Goal: Task Accomplishment & Management: Manage account settings

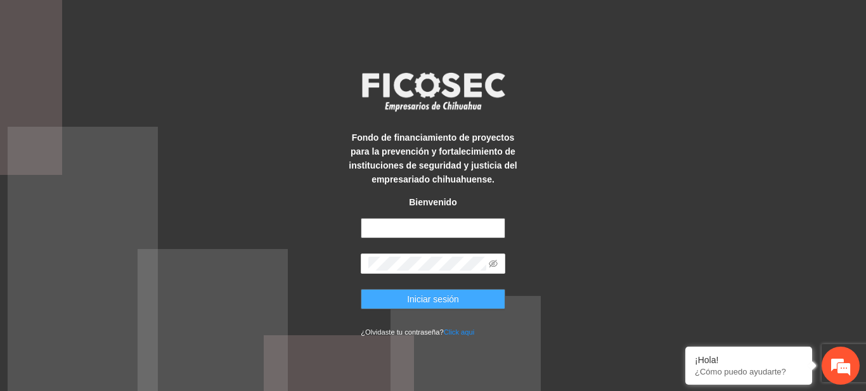
type input "**********"
click at [481, 300] on button "Iniciar sesión" at bounding box center [433, 299] width 144 height 20
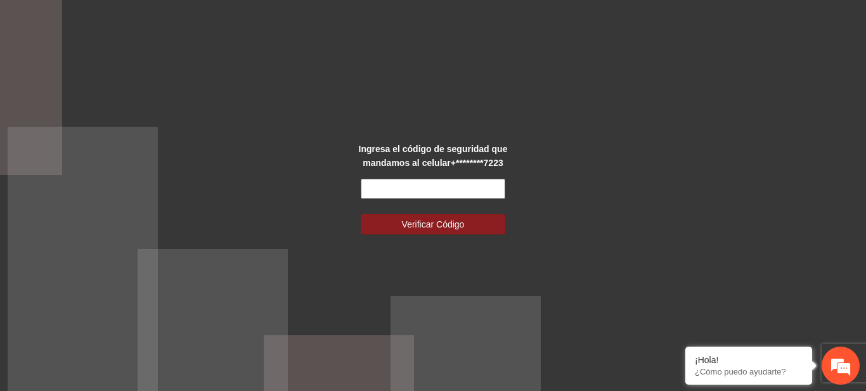
click at [418, 193] on input "text" at bounding box center [433, 189] width 144 height 20
click at [447, 184] on input "text" at bounding box center [433, 189] width 144 height 20
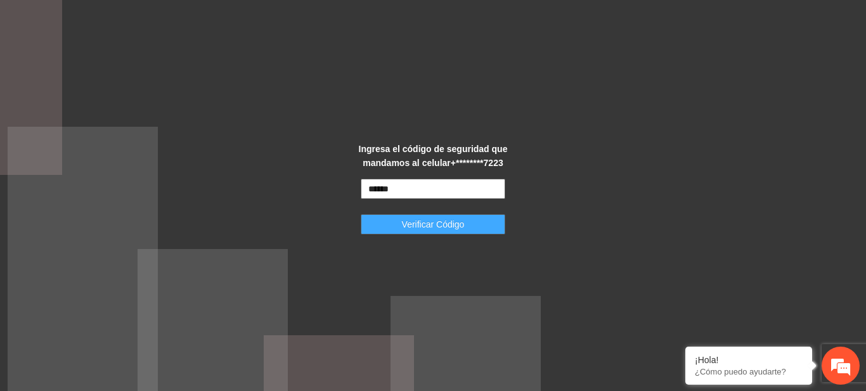
type input "******"
click at [436, 219] on span "Verificar Código" at bounding box center [433, 224] width 63 height 14
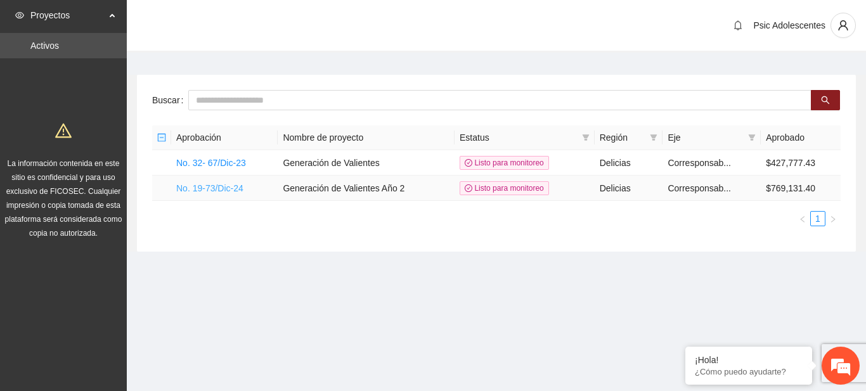
click at [204, 185] on link "No. 19-73/Dic-24" at bounding box center [209, 188] width 67 height 10
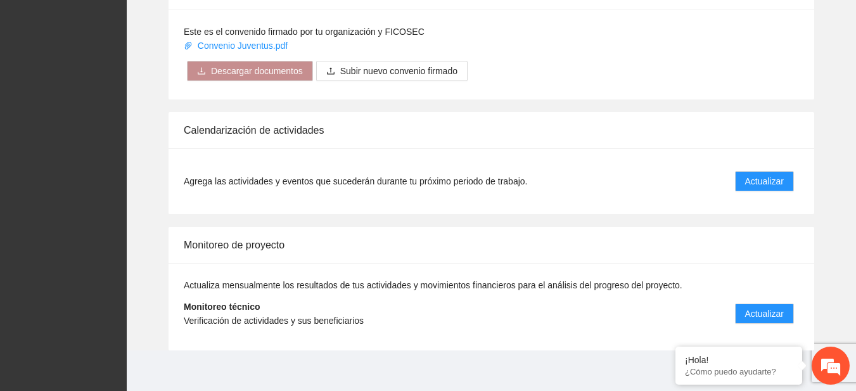
scroll to position [1051, 0]
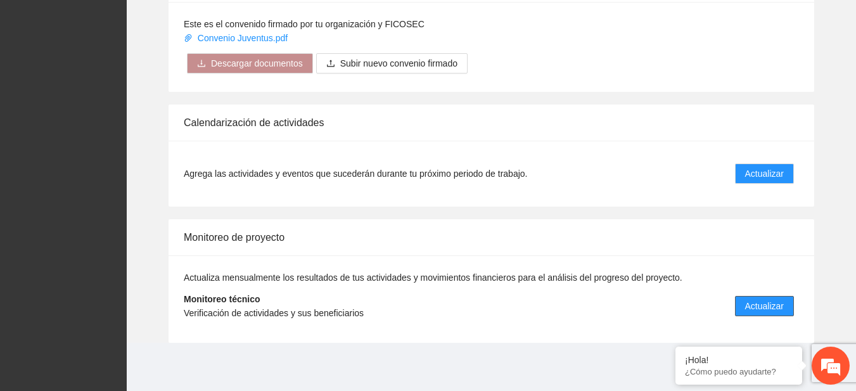
click at [752, 303] on span "Actualizar" at bounding box center [764, 306] width 39 height 14
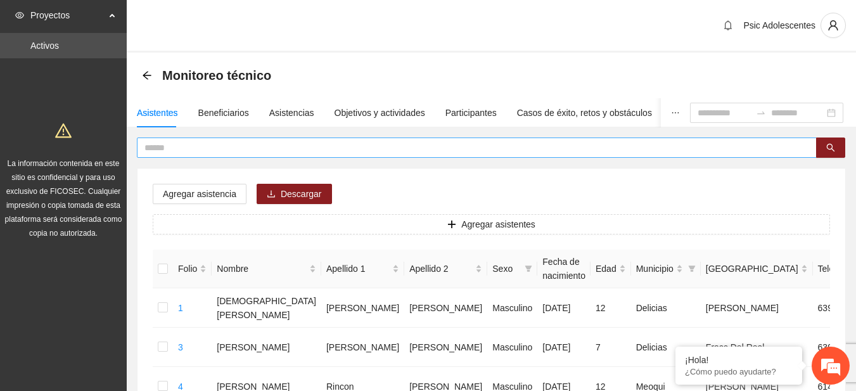
click at [215, 150] on input "text" at bounding box center [471, 148] width 655 height 14
click at [824, 155] on button "button" at bounding box center [830, 148] width 29 height 20
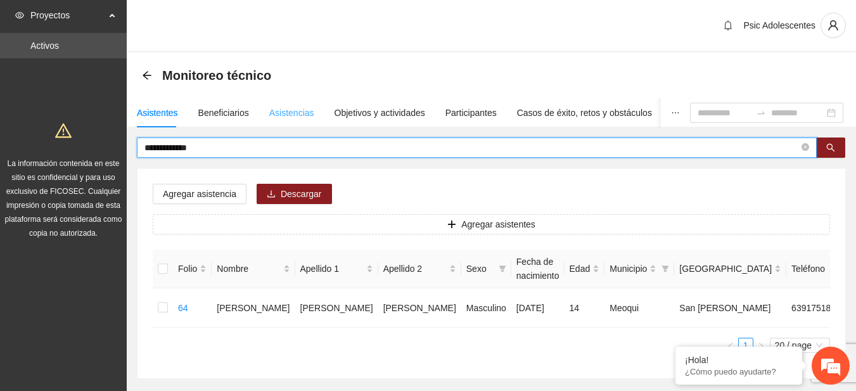
type input "**********"
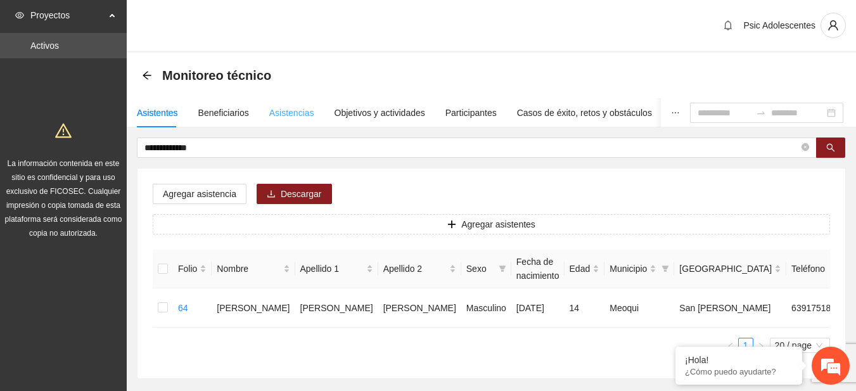
click at [292, 100] on div "Asistencias" at bounding box center [291, 112] width 45 height 29
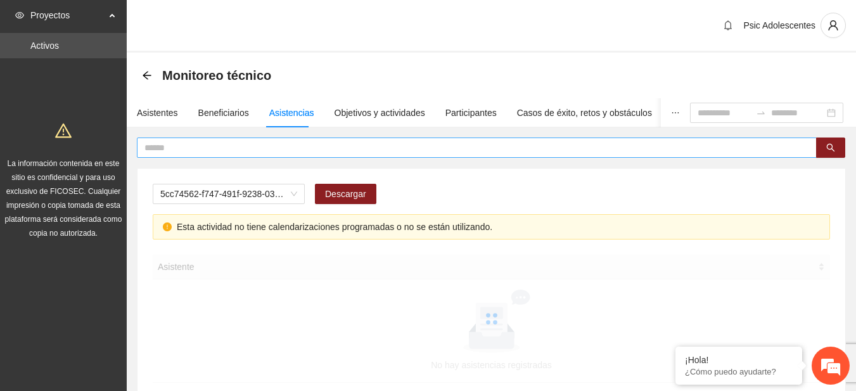
click at [233, 153] on input "text" at bounding box center [471, 148] width 655 height 14
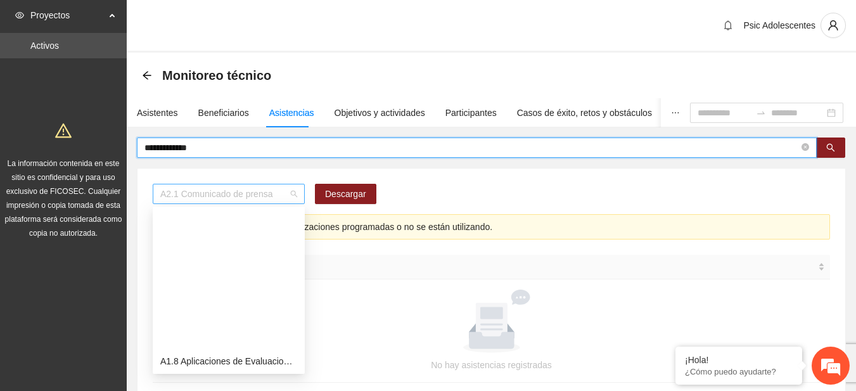
click at [288, 199] on span "A2.1 Comunicado de prensa" at bounding box center [228, 193] width 137 height 19
type input "**********"
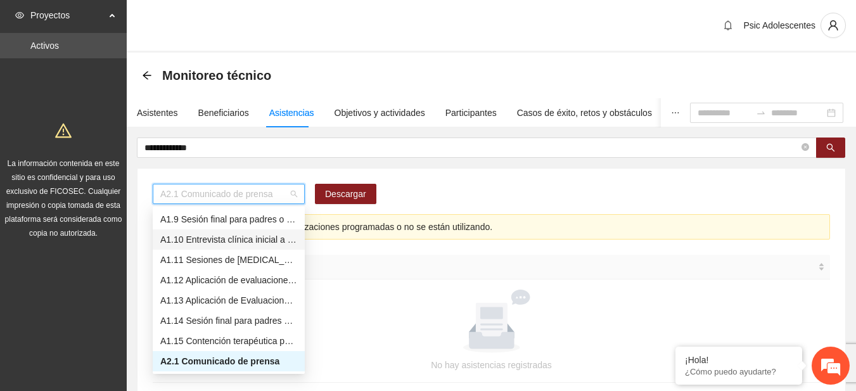
click at [236, 246] on div "A1.10 Entrevista clínica inicial a padres o tutores de Adolescentes" at bounding box center [228, 240] width 137 height 14
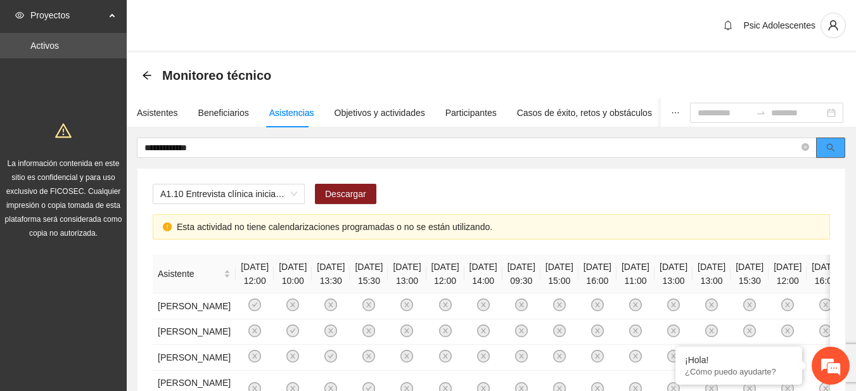
click at [828, 148] on icon "search" at bounding box center [831, 148] width 8 height 8
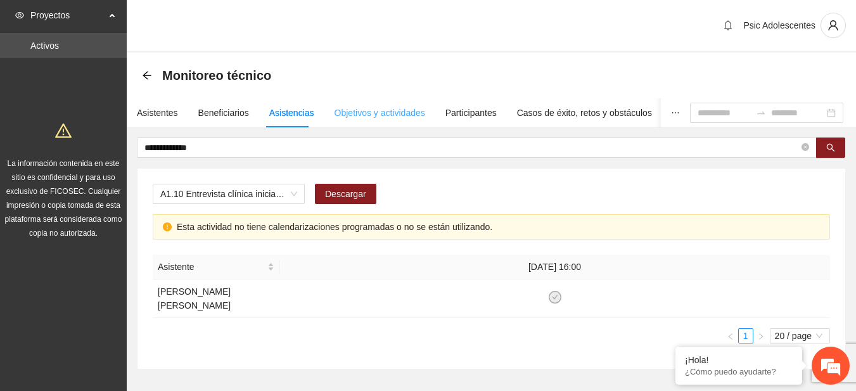
click at [366, 105] on div "Objetivos y actividades" at bounding box center [380, 112] width 91 height 29
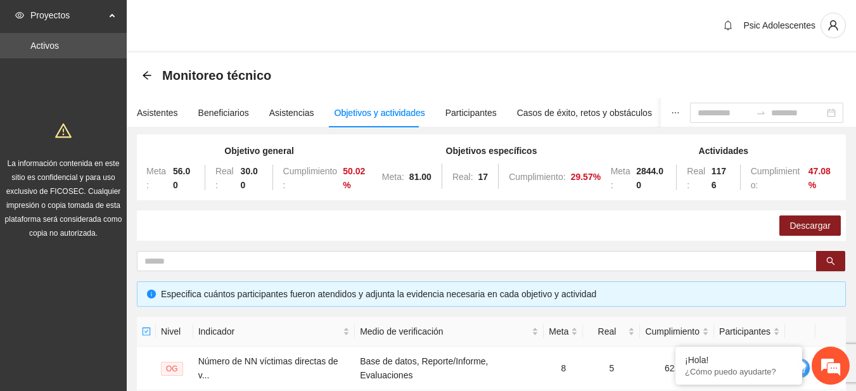
scroll to position [25, 0]
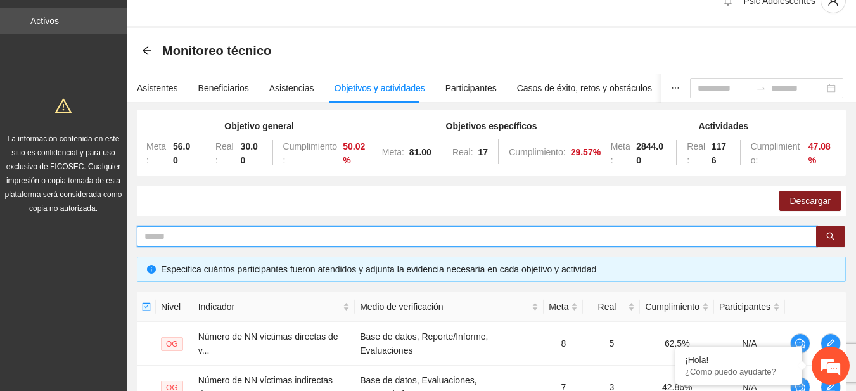
click at [478, 232] on input "text" at bounding box center [471, 236] width 655 height 14
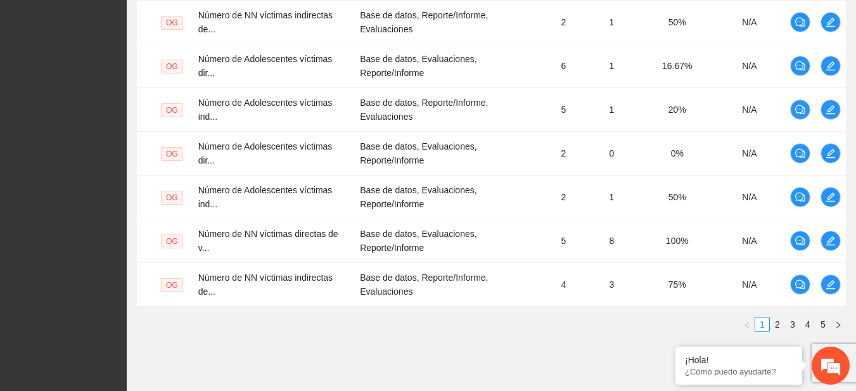
scroll to position [515, 0]
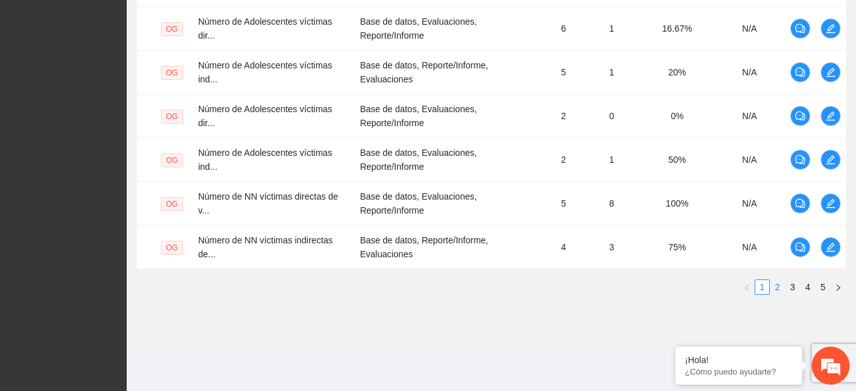
click at [778, 293] on link "2" at bounding box center [778, 287] width 14 height 14
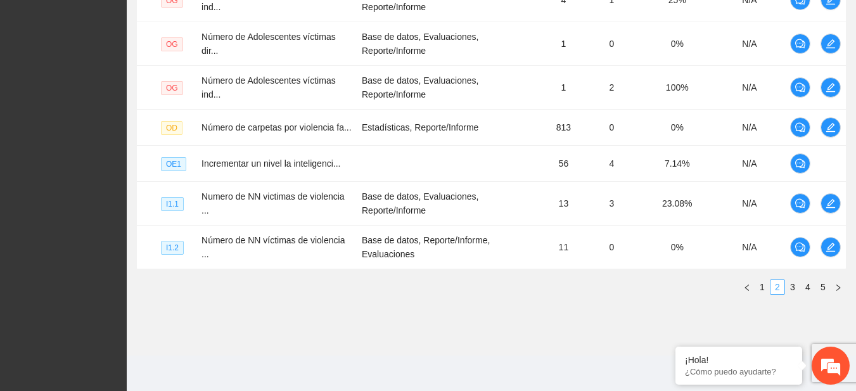
scroll to position [499, 0]
click at [788, 290] on link "3" at bounding box center [793, 287] width 14 height 14
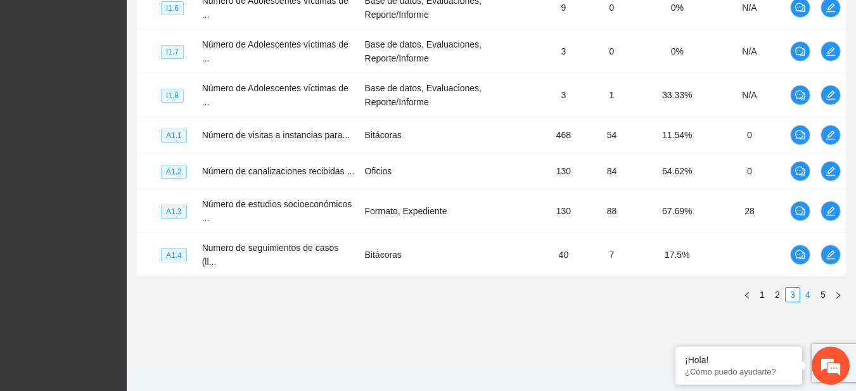
click at [807, 288] on link "4" at bounding box center [808, 295] width 14 height 14
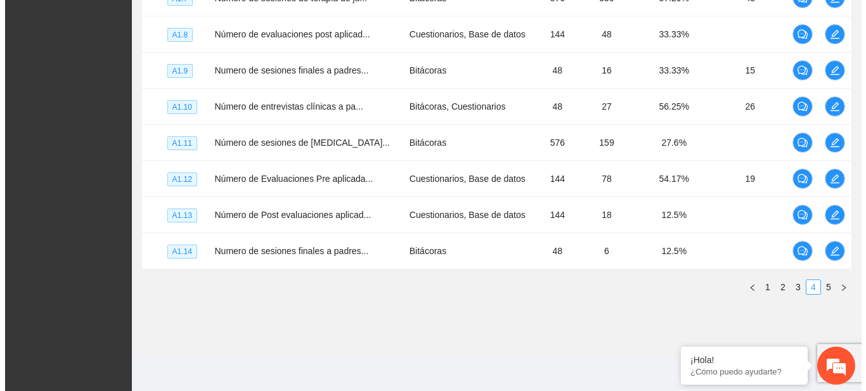
scroll to position [439, 0]
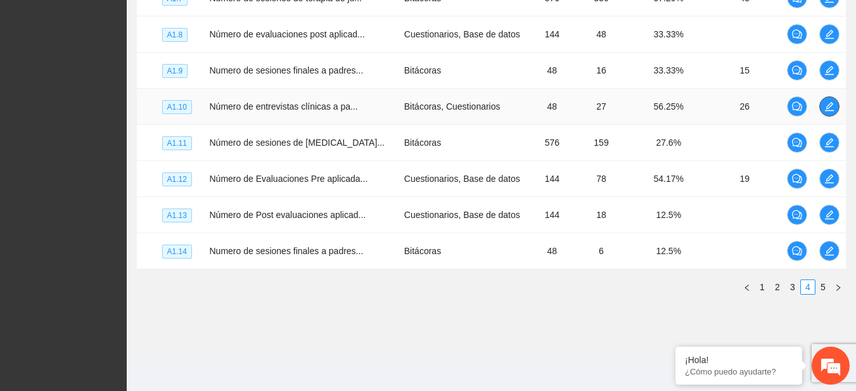
click at [826, 101] on button "button" at bounding box center [829, 106] width 20 height 20
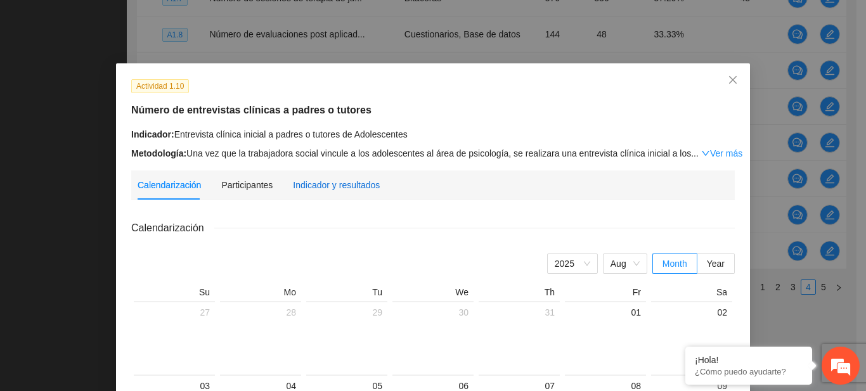
click at [348, 182] on div "Indicador y resultados" at bounding box center [336, 185] width 87 height 14
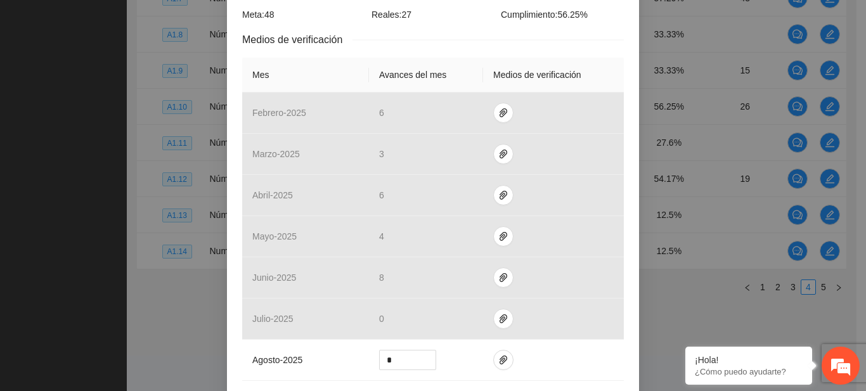
scroll to position [279, 0]
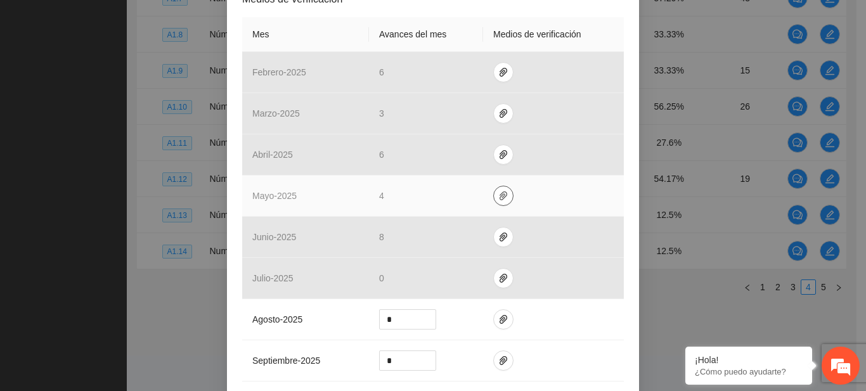
click at [503, 191] on span "paper-clip" at bounding box center [503, 196] width 19 height 10
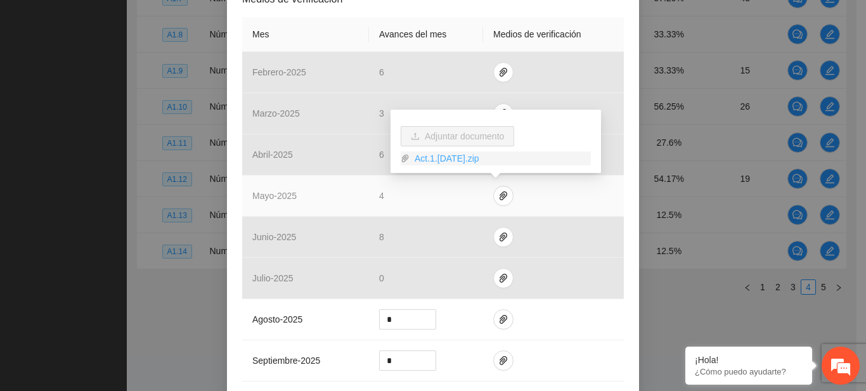
click at [470, 156] on link "Act.1.10Mayo2025.zip" at bounding box center [499, 158] width 181 height 14
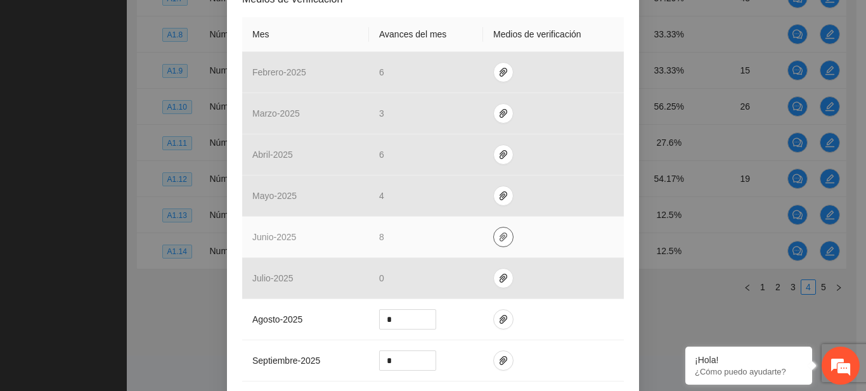
click at [499, 240] on icon "paper-clip" at bounding box center [503, 237] width 8 height 9
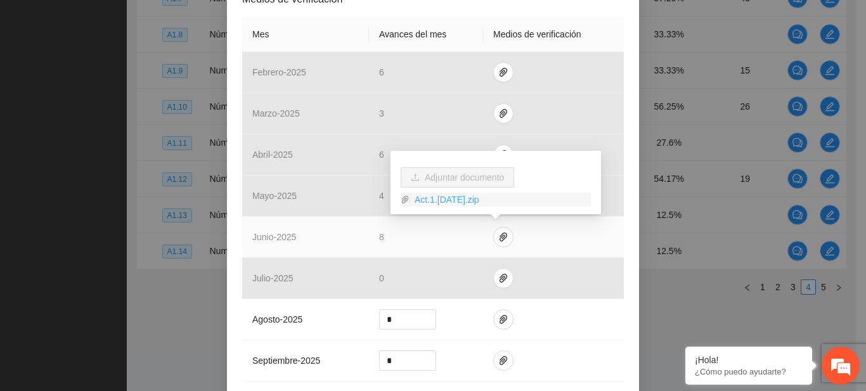
click at [462, 195] on link "Act.1.10Junio2025.zip" at bounding box center [499, 200] width 181 height 14
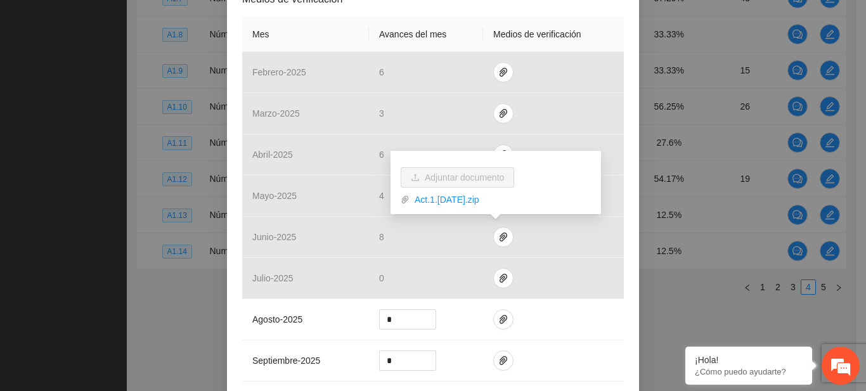
click at [42, 126] on div "Actividad 1.10 Número de entrevistas clínicas a padres o tutores Indicador: Ent…" at bounding box center [433, 195] width 866 height 391
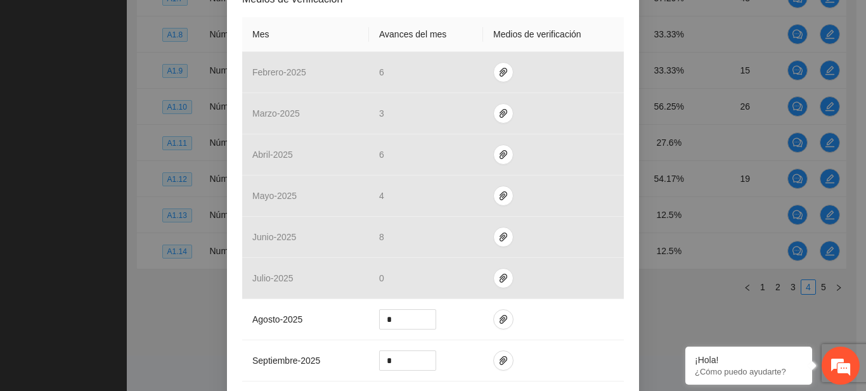
click at [42, 126] on div "Actividad 1.10 Número de entrevistas clínicas a padres o tutores Indicador: Ent…" at bounding box center [433, 195] width 866 height 391
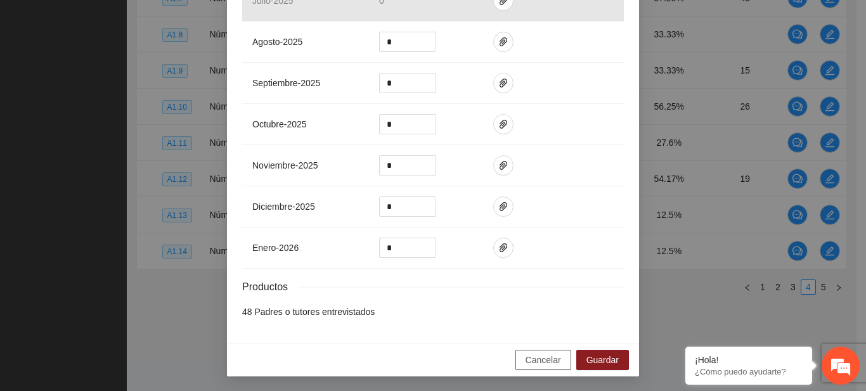
click at [543, 360] on span "Cancelar" at bounding box center [542, 360] width 35 height 14
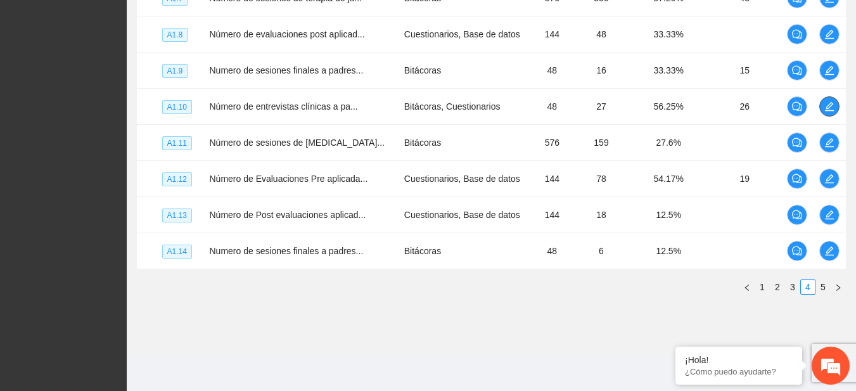
scroll to position [0, 0]
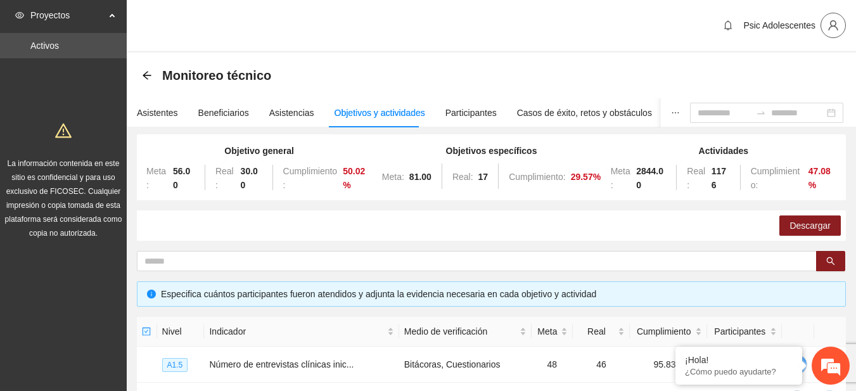
click at [830, 21] on icon "user" at bounding box center [833, 25] width 11 height 11
click at [789, 72] on span "Cerrar sesión" at bounding box center [800, 74] width 80 height 14
